Goal: Navigation & Orientation: Find specific page/section

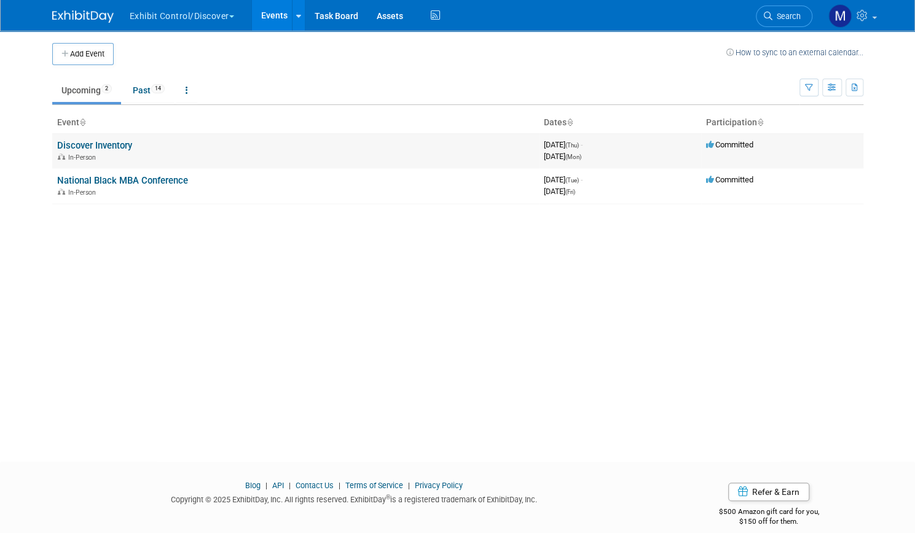
click at [111, 145] on link "Discover Inventory" at bounding box center [94, 145] width 75 height 11
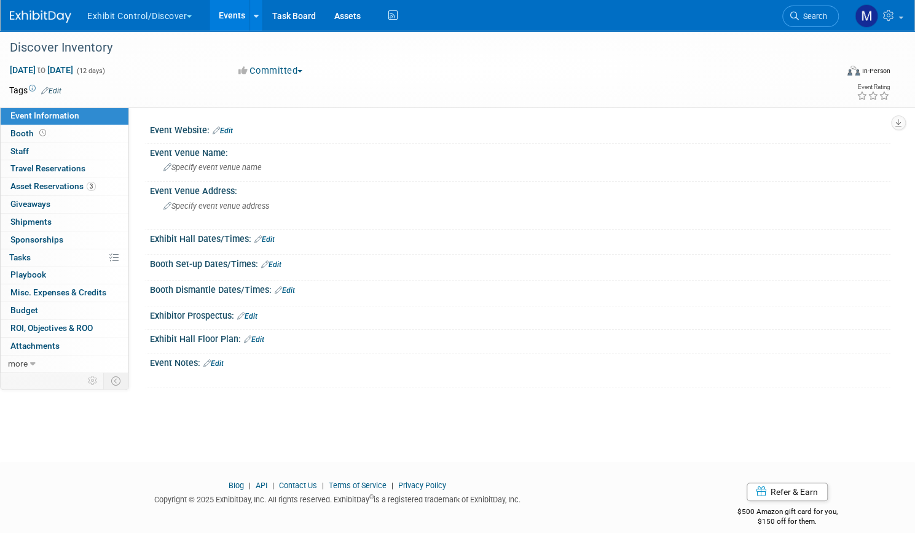
click at [254, 18] on link "Events" at bounding box center [232, 15] width 45 height 31
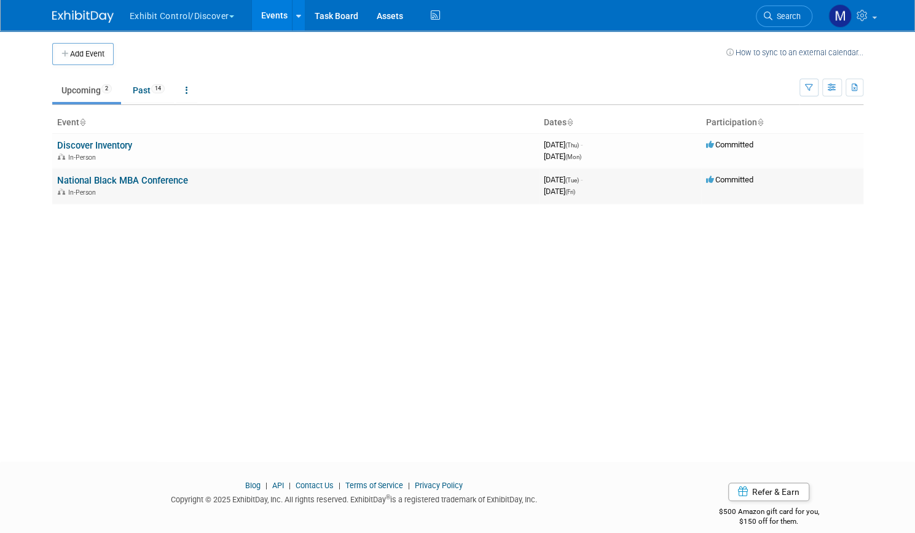
click at [127, 181] on link "National Black MBA Conference" at bounding box center [122, 180] width 131 height 11
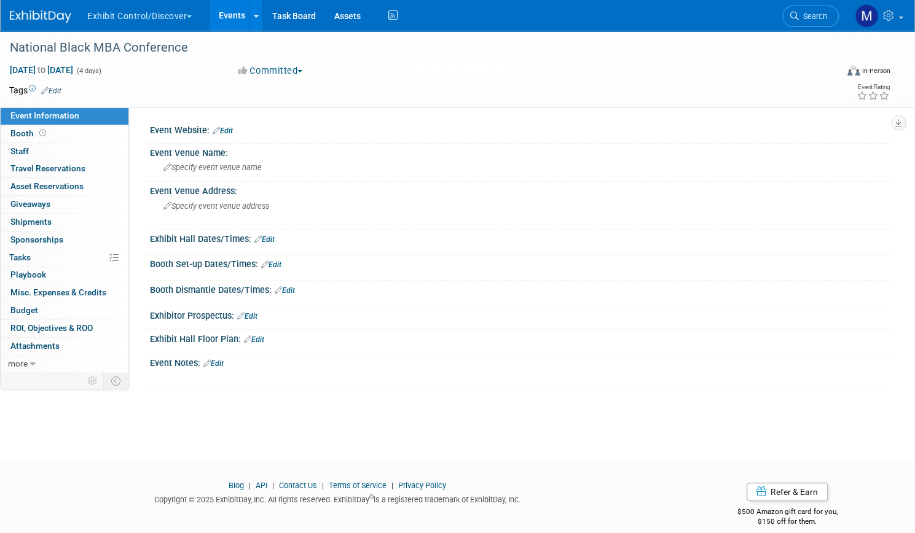
click at [251, 23] on link "Events" at bounding box center [232, 15] width 45 height 31
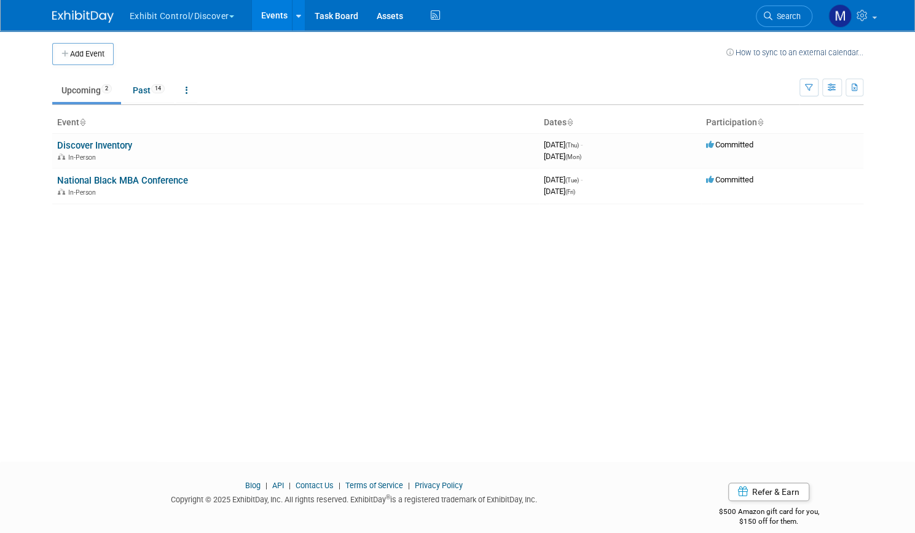
click at [195, 22] on button "Exhibit Control/Discover" at bounding box center [188, 13] width 121 height 27
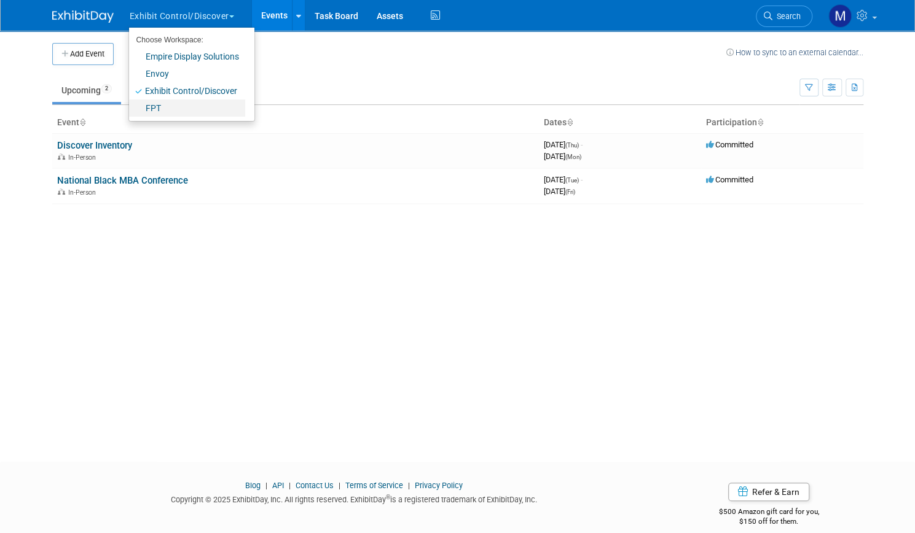
click at [151, 110] on link "FPT" at bounding box center [187, 108] width 116 height 17
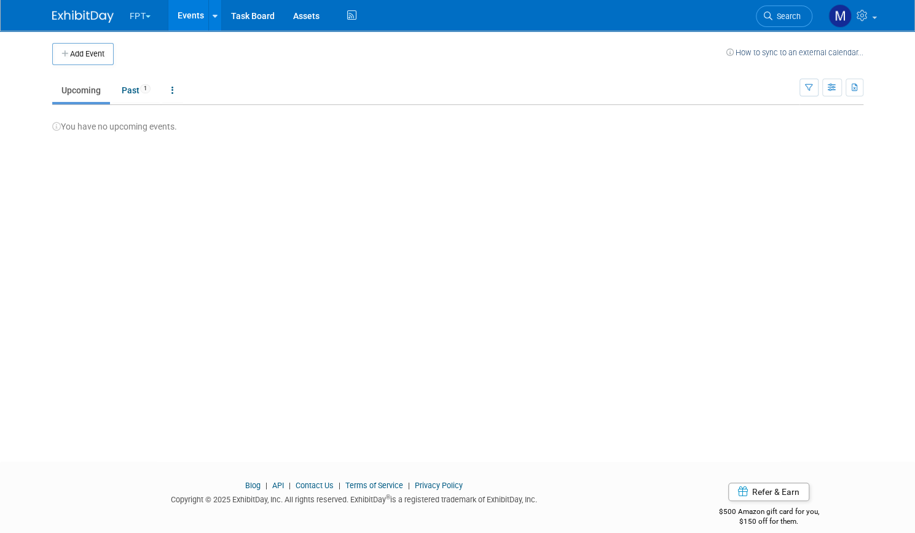
click at [140, 19] on button "FPT" at bounding box center [147, 13] width 38 height 27
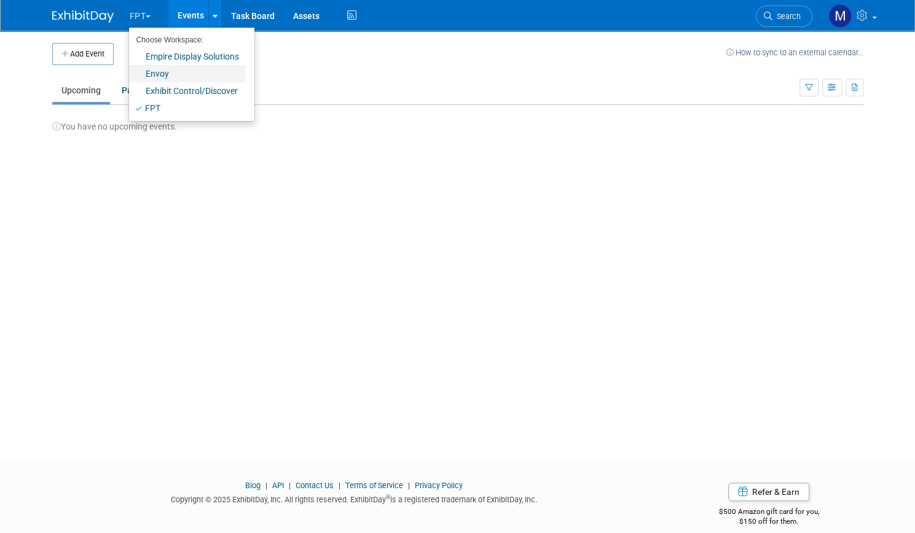
click at [143, 71] on link "Envoy" at bounding box center [187, 73] width 116 height 17
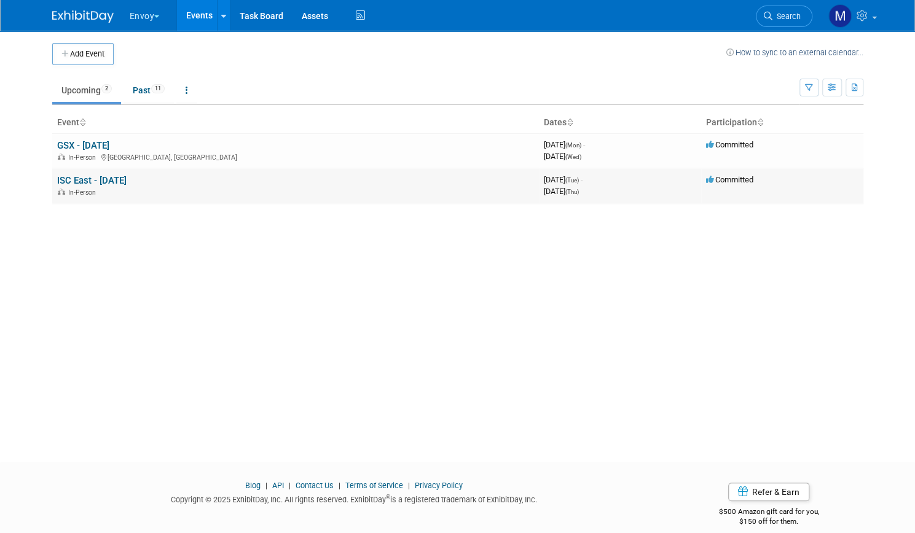
click at [99, 177] on link "ISC East - [DATE]" at bounding box center [91, 180] width 69 height 11
